Goal: Information Seeking & Learning: Learn about a topic

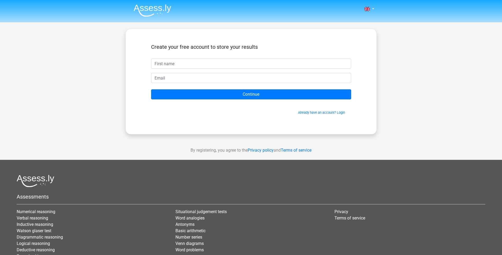
click at [192, 64] on input "text" at bounding box center [251, 64] width 200 height 10
drag, startPoint x: 218, startPoint y: 65, endPoint x: 224, endPoint y: 78, distance: 14.3
click at [127, 61] on div "Create your free account to store your results anninagirgenti@gmail.com Continu…" at bounding box center [252, 82] width 252 height 106
type input "[EMAIL_ADDRESS][DOMAIN_NAME]"
click at [318, 113] on link "Already have an account? Login" at bounding box center [321, 112] width 47 height 4
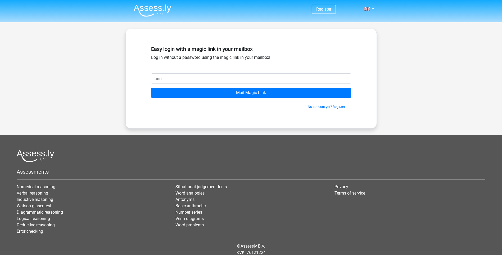
type input "[EMAIL_ADDRESS][DOMAIN_NAME]"
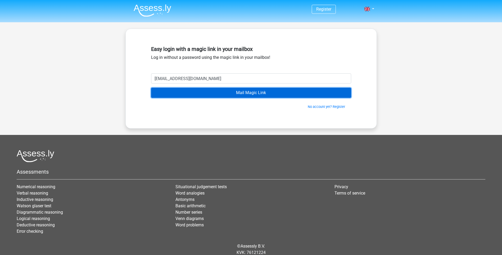
click at [248, 94] on input "Mail Magic Link" at bounding box center [251, 93] width 200 height 10
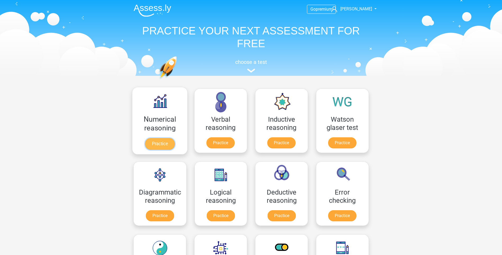
click at [159, 142] on link "Practice" at bounding box center [160, 144] width 30 height 12
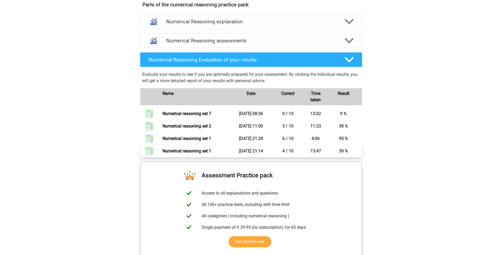
scroll to position [260, 0]
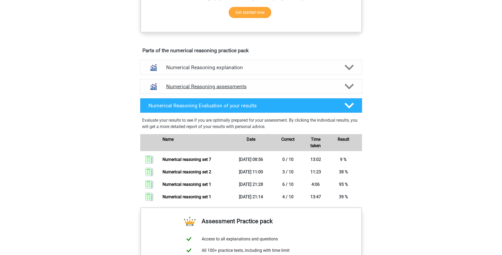
click at [349, 91] on icon at bounding box center [349, 86] width 9 height 9
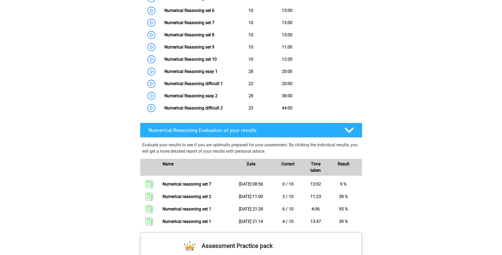
scroll to position [419, 0]
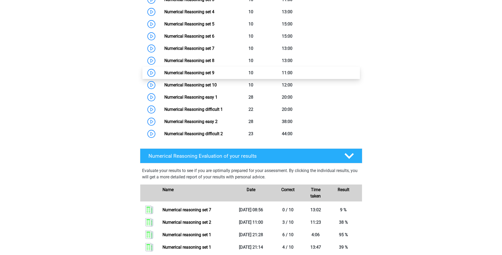
click at [201, 75] on link "Numerical Reasoning set 9" at bounding box center [189, 72] width 50 height 5
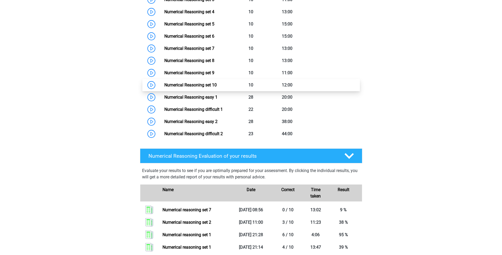
click at [206, 87] on link "Numerical Reasoning set 10" at bounding box center [190, 84] width 52 height 5
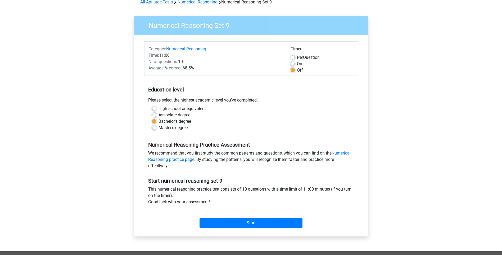
scroll to position [53, 0]
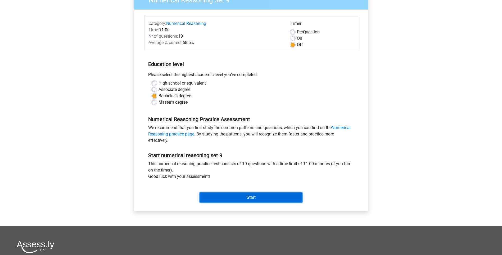
click at [255, 200] on input "Start" at bounding box center [251, 197] width 103 height 10
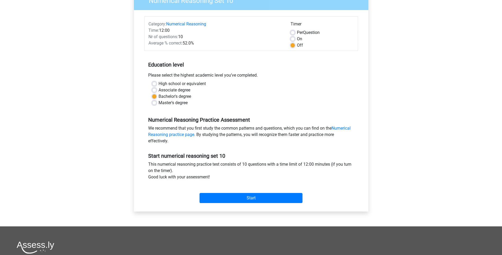
scroll to position [106, 0]
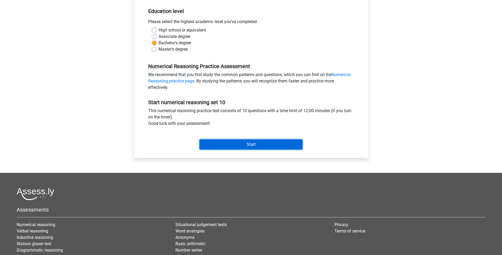
click at [268, 144] on input "Start" at bounding box center [251, 144] width 103 height 10
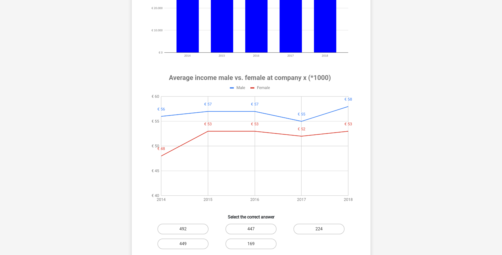
scroll to position [159, 0]
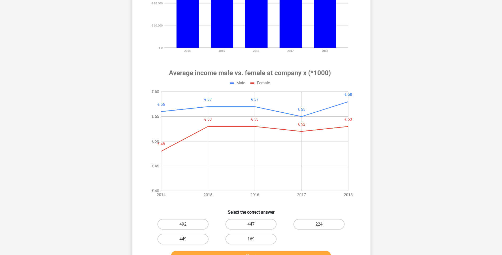
click at [320, 226] on input "224" at bounding box center [320, 225] width 3 height 3
radio input "true"
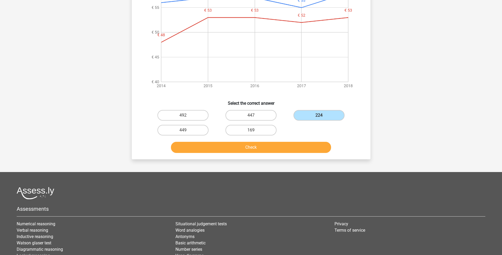
scroll to position [291, 0]
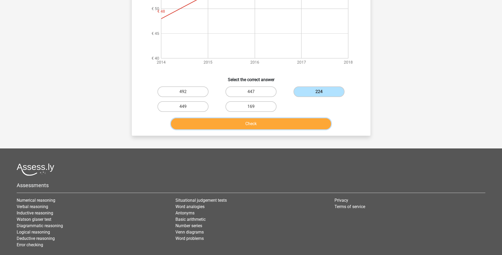
click at [266, 121] on button "Check" at bounding box center [251, 123] width 160 height 11
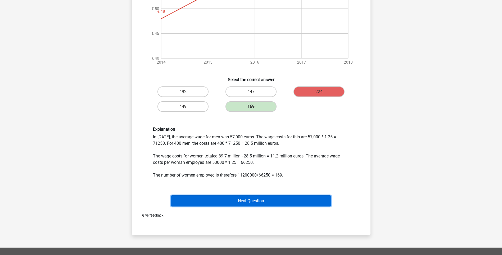
click at [256, 202] on button "Next Question" at bounding box center [251, 200] width 160 height 11
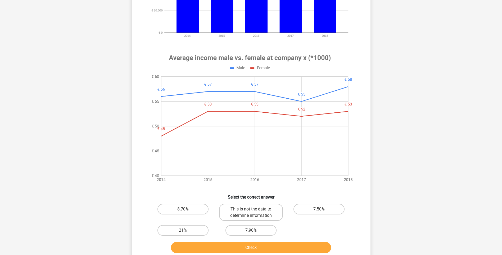
scroll to position [159, 0]
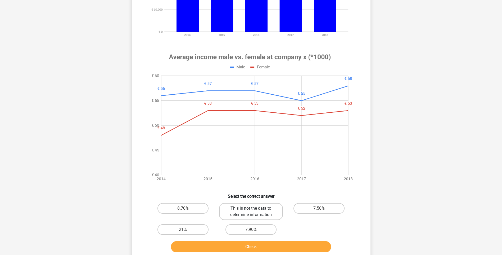
click at [273, 209] on label "This is not the data to determine information" at bounding box center [251, 211] width 64 height 17
click at [255, 209] on input "This is not the data to determine information" at bounding box center [252, 209] width 3 height 3
radio input "true"
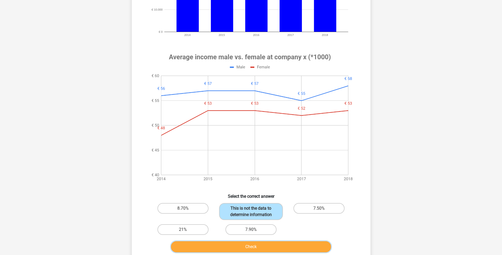
click at [282, 246] on button "Check" at bounding box center [251, 246] width 160 height 11
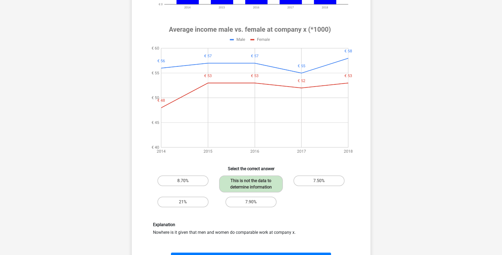
scroll to position [212, 0]
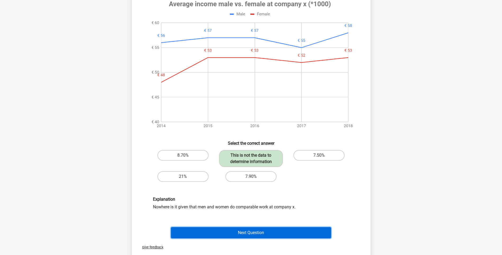
click at [252, 233] on button "Next Question" at bounding box center [251, 232] width 160 height 11
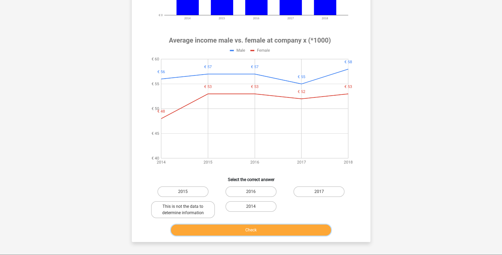
scroll to position [185, 0]
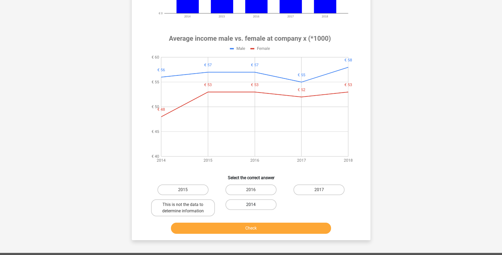
click at [255, 203] on label "2014" at bounding box center [251, 204] width 51 height 11
click at [255, 204] on input "2014" at bounding box center [252, 205] width 3 height 3
radio input "true"
click at [273, 229] on button "Check" at bounding box center [251, 227] width 160 height 11
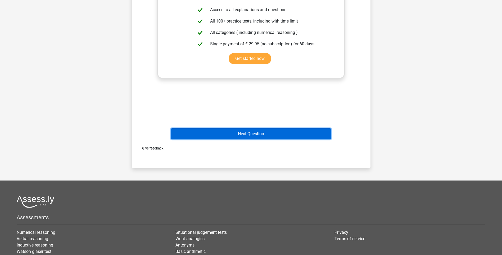
click at [244, 134] on button "Next Question" at bounding box center [251, 133] width 160 height 11
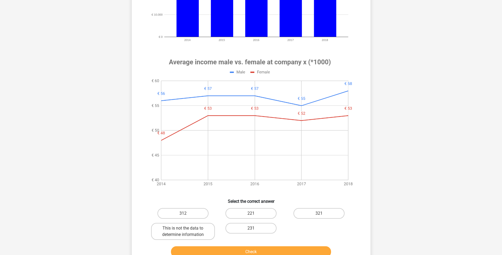
scroll to position [238, 0]
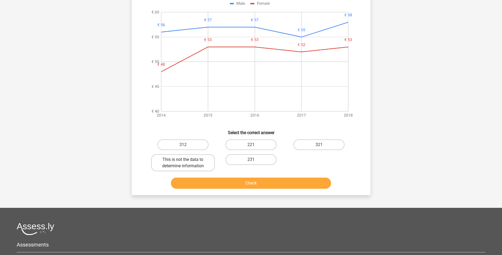
click at [179, 161] on label "This is not the data to determine information" at bounding box center [183, 162] width 64 height 17
click at [183, 161] on input "This is not the data to determine information" at bounding box center [184, 160] width 3 height 3
radio input "true"
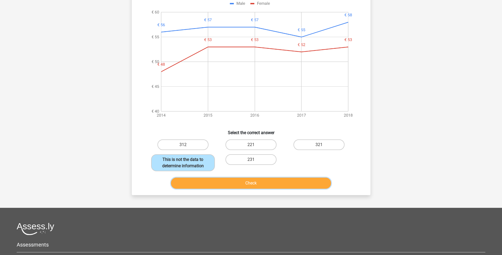
click at [263, 180] on button "Check" at bounding box center [251, 182] width 160 height 11
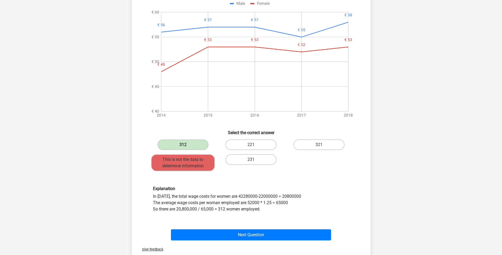
click at [287, 198] on div "Explanation In 2017, the total wage costs for women are 42280000-22000000 = 208…" at bounding box center [251, 199] width 204 height 26
click at [294, 196] on div "Explanation In 2017, the total wage costs for women are 42280000-22000000 = 208…" at bounding box center [251, 199] width 204 height 26
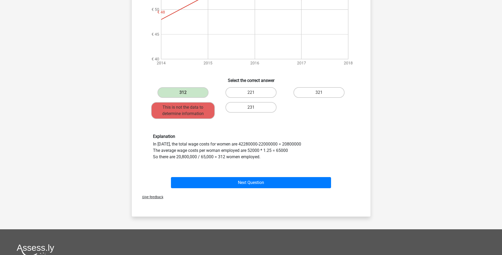
scroll to position [291, 0]
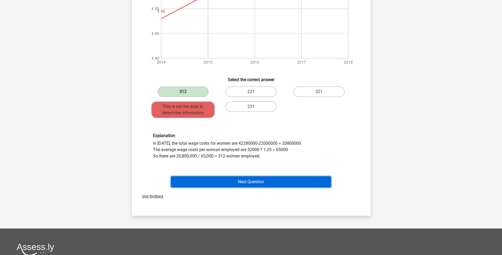
click at [256, 183] on button "Next Question" at bounding box center [251, 181] width 160 height 11
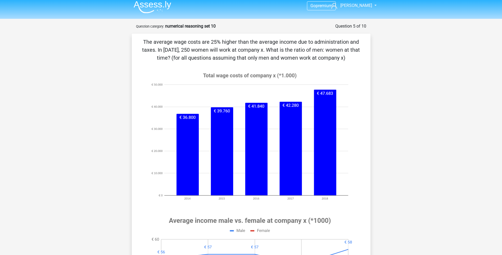
scroll to position [0, 0]
